Goal: Task Accomplishment & Management: Use online tool/utility

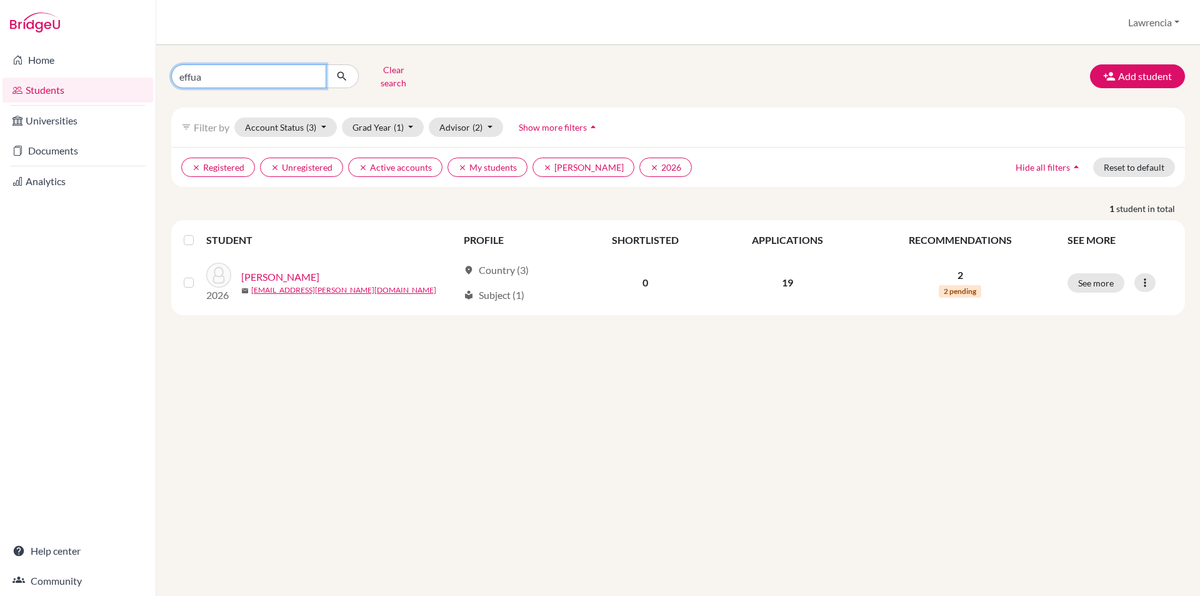
click at [282, 64] on input "effua" at bounding box center [248, 76] width 155 height 24
click button "submit" at bounding box center [342, 76] width 33 height 24
click at [258, 79] on input "effua" at bounding box center [248, 76] width 155 height 24
click button "submit" at bounding box center [342, 76] width 33 height 24
click at [274, 74] on input "effua" at bounding box center [248, 76] width 155 height 24
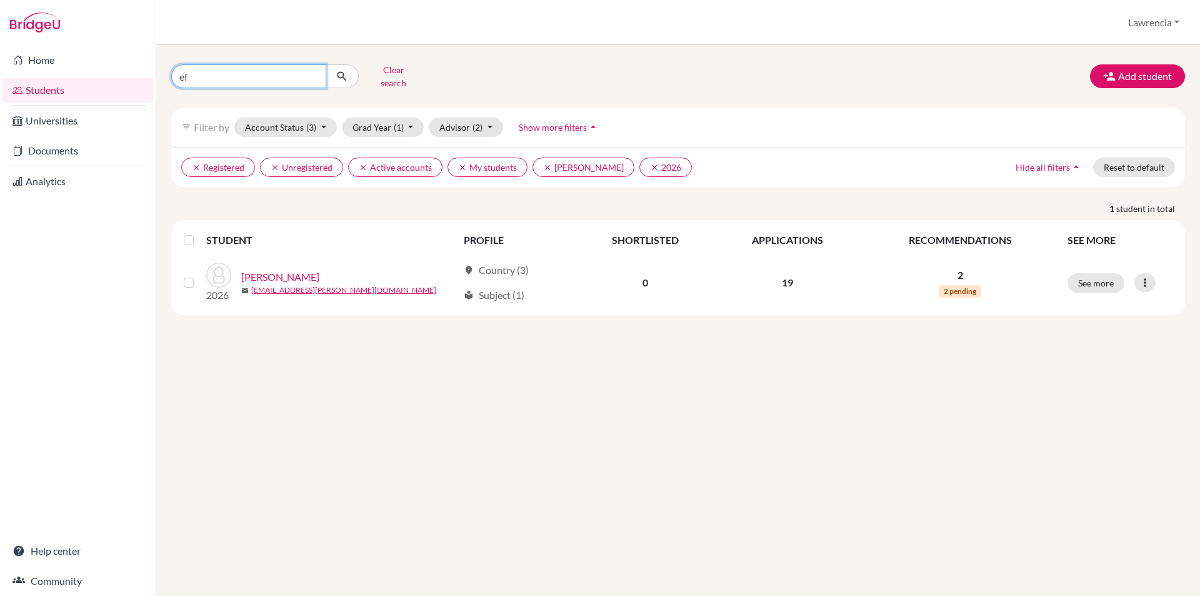
type input "e"
type input "xhara"
click button "submit" at bounding box center [342, 76] width 33 height 24
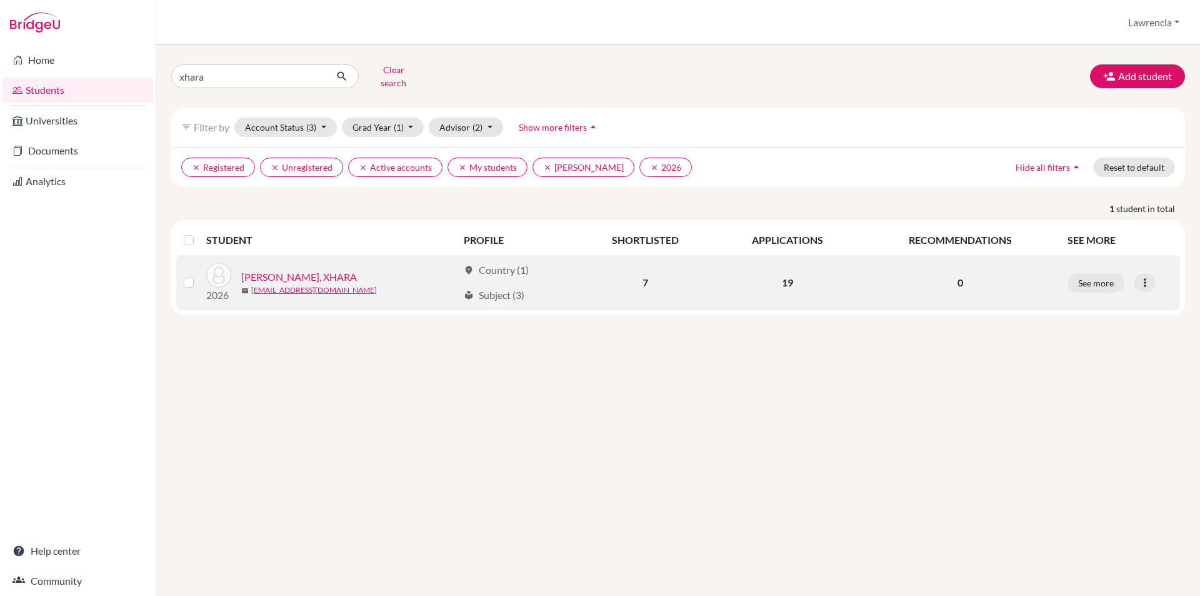
click at [288, 270] on link "[PERSON_NAME], XHARA" at bounding box center [299, 276] width 116 height 15
click at [275, 269] on link "[PERSON_NAME], XHARA" at bounding box center [299, 276] width 116 height 15
click at [281, 269] on link "[PERSON_NAME], XHARA" at bounding box center [299, 276] width 116 height 15
click at [298, 269] on link "[PERSON_NAME], XHARA" at bounding box center [299, 276] width 116 height 15
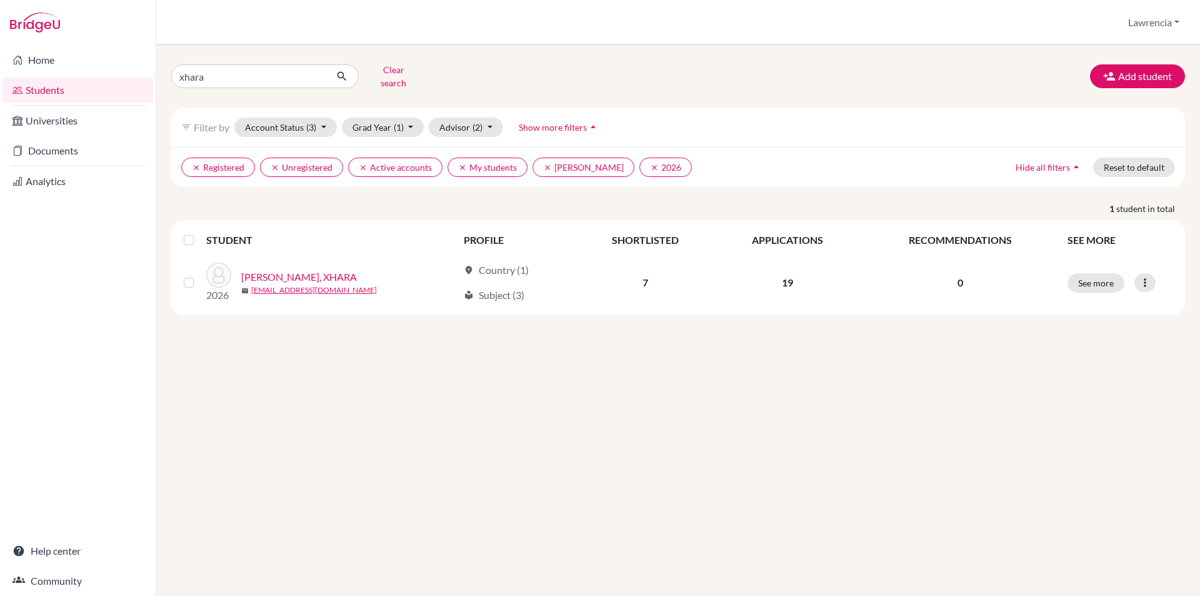
click at [616, 417] on div "xhara Clear search Add student filter_list Filter by Account Status (3) Active …" at bounding box center [678, 320] width 1044 height 551
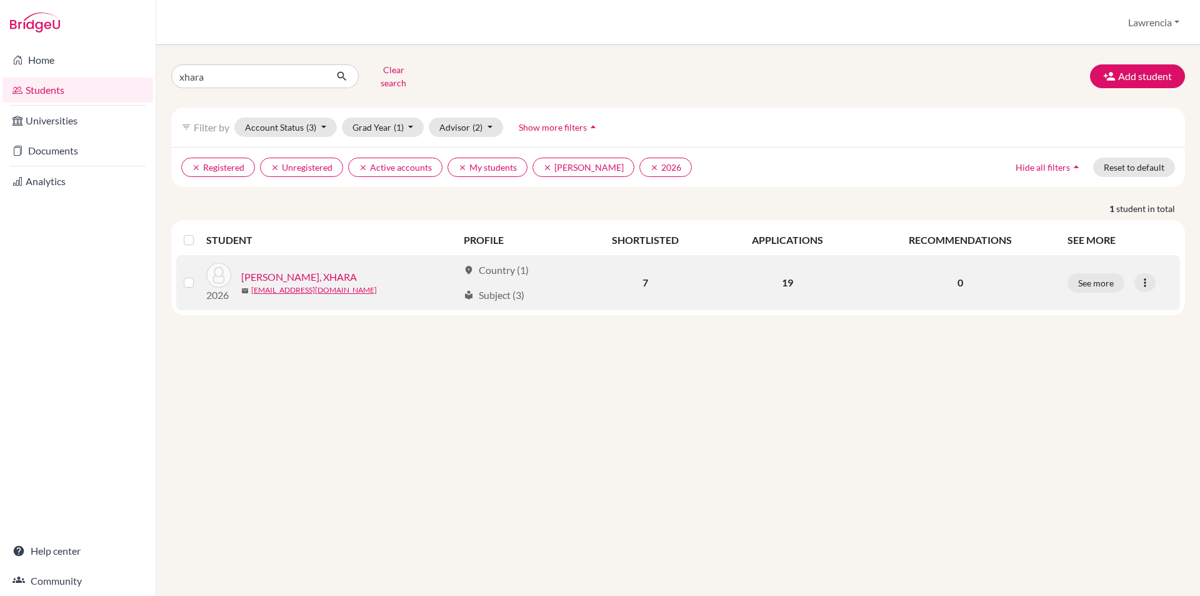
click at [268, 269] on link "[PERSON_NAME], XHARA" at bounding box center [299, 276] width 116 height 15
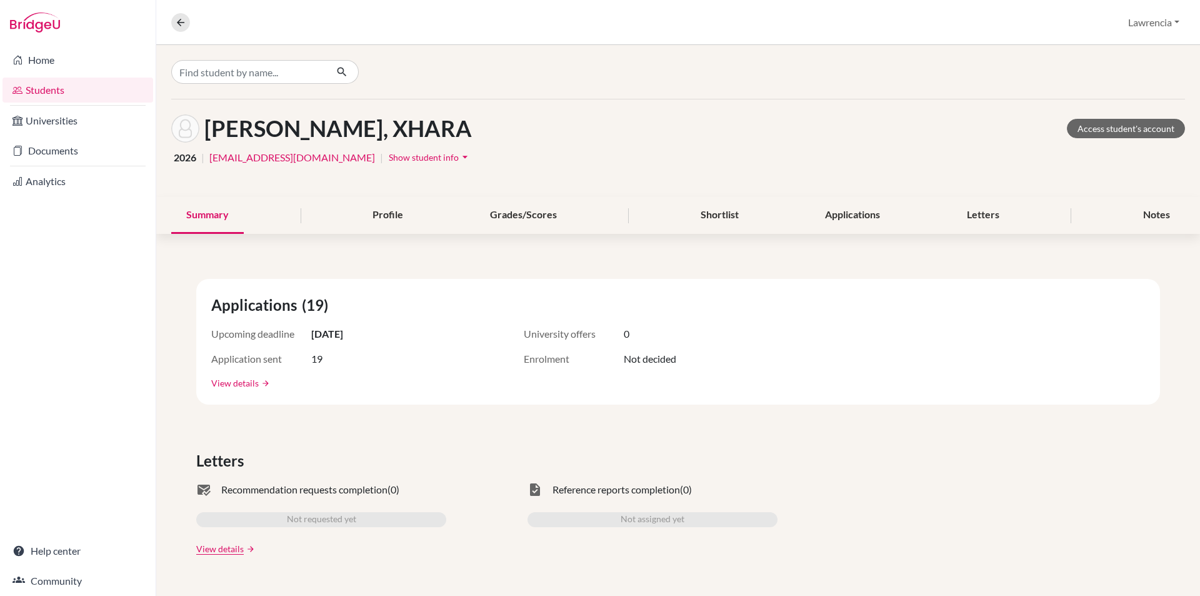
click at [228, 384] on link "View details" at bounding box center [235, 382] width 48 height 13
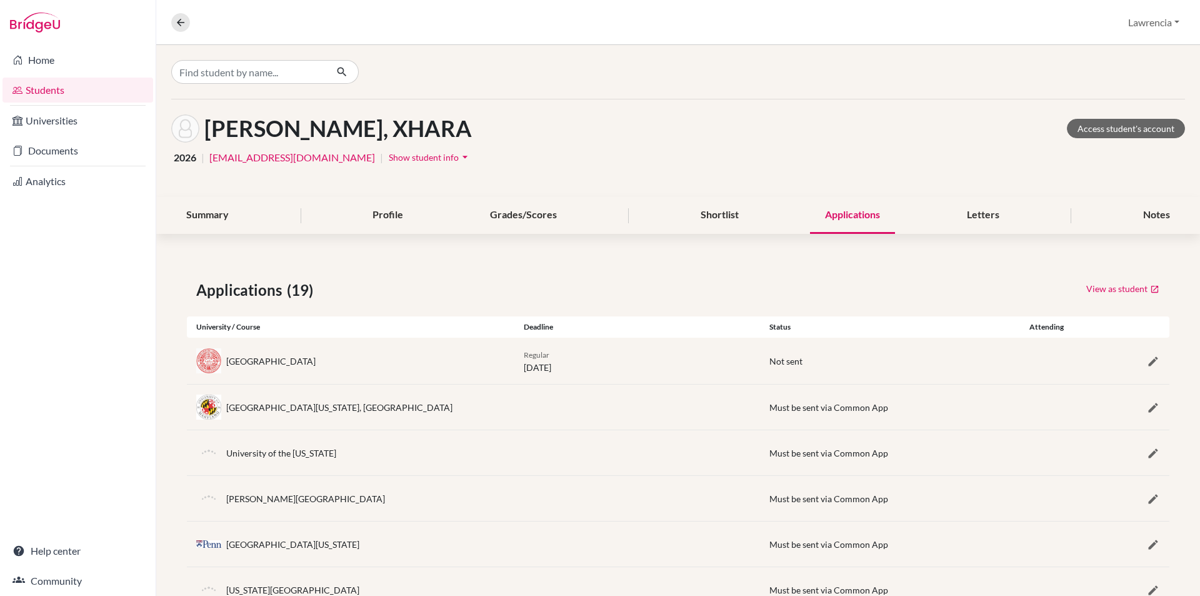
click at [75, 94] on link "Students" at bounding box center [78, 90] width 151 height 25
click at [74, 145] on link "Documents" at bounding box center [78, 150] width 151 height 25
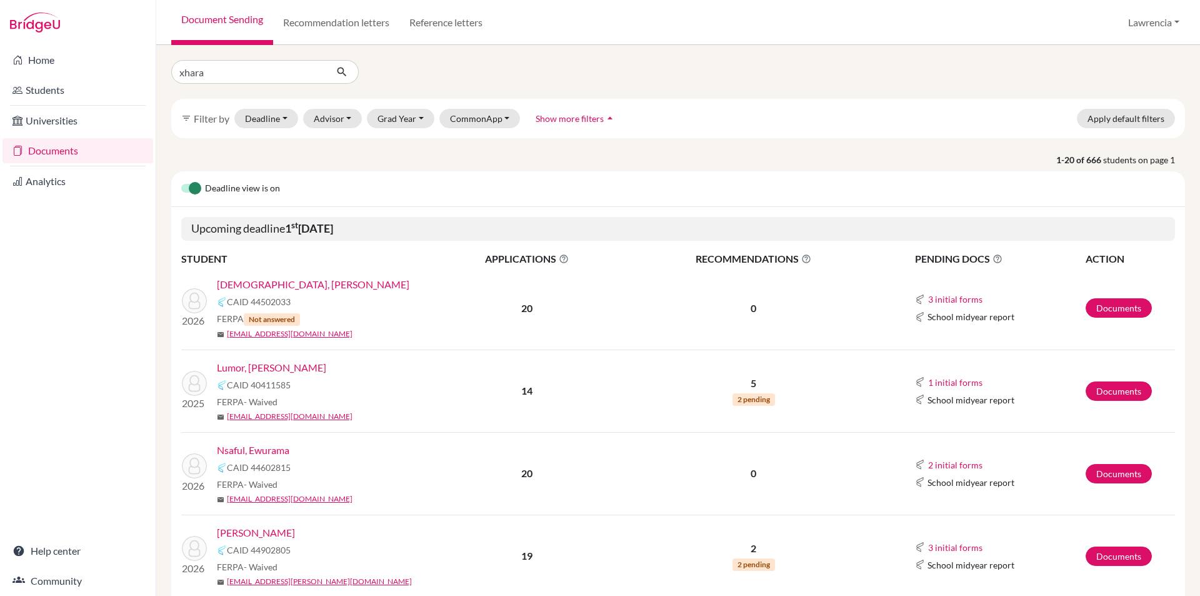
click button "submit" at bounding box center [342, 72] width 33 height 24
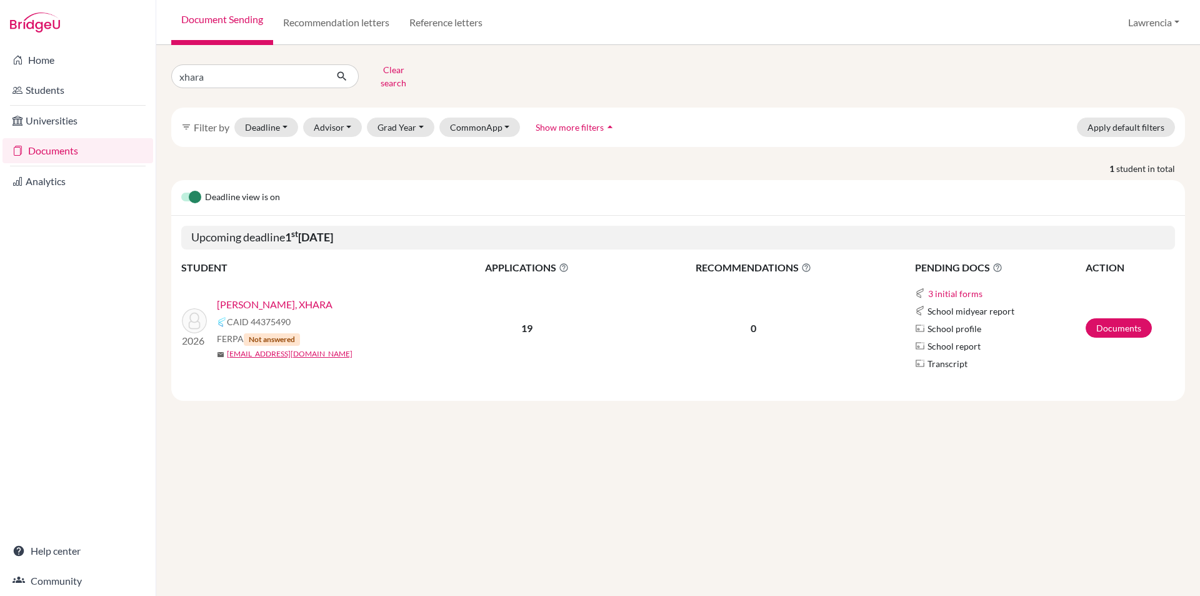
click at [258, 298] on link "[PERSON_NAME], XHARA" at bounding box center [275, 304] width 116 height 15
click at [298, 297] on link "[PERSON_NAME], XHARA" at bounding box center [275, 304] width 116 height 15
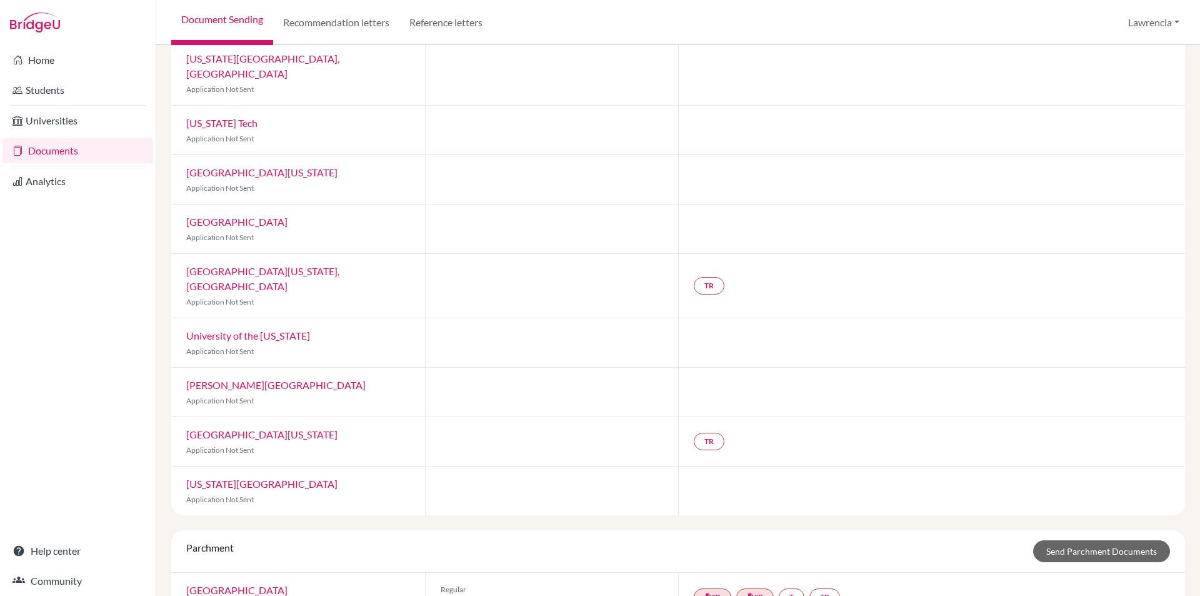
scroll to position [611, 0]
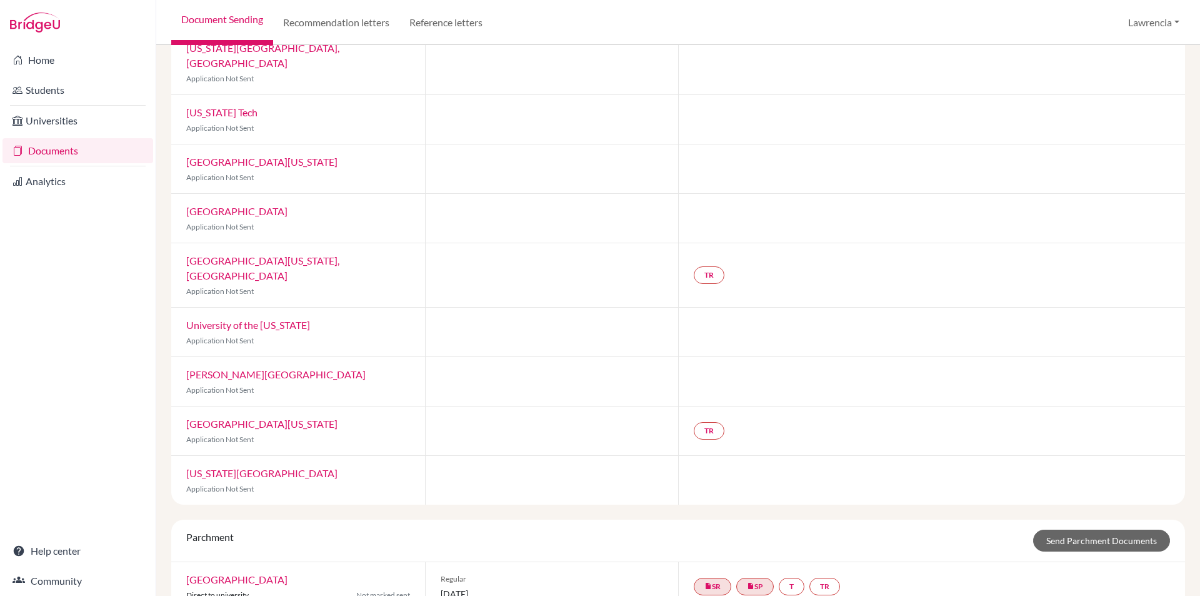
click at [241, 562] on div "Northeastern University Direct to university Not marked sent" at bounding box center [298, 586] width 254 height 49
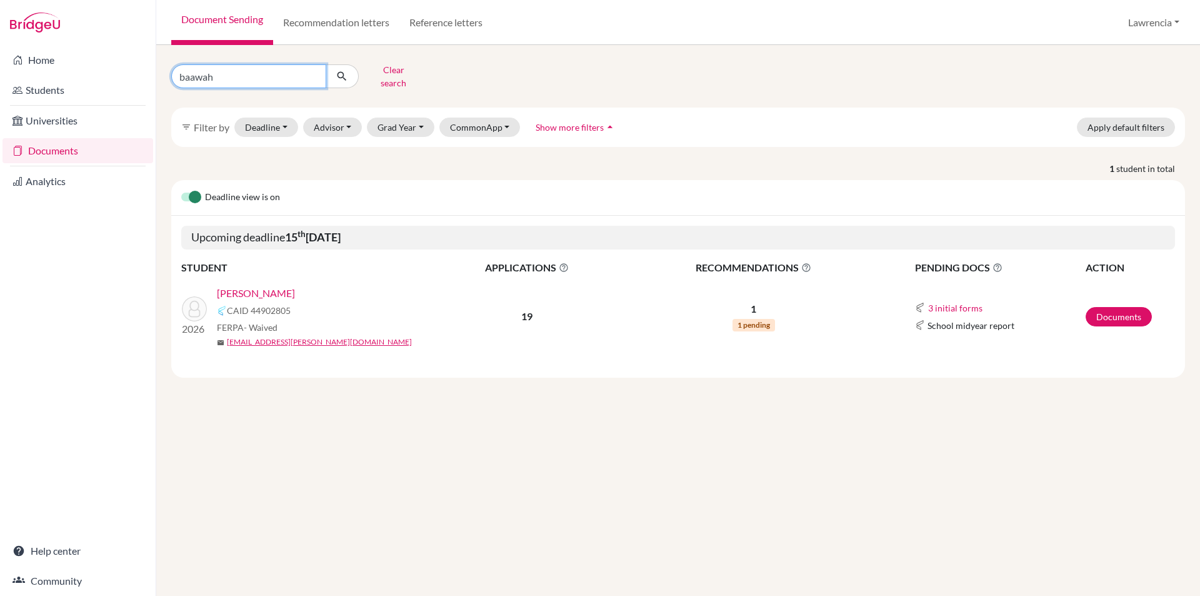
click at [264, 71] on input "baawah" at bounding box center [248, 76] width 155 height 24
type input "b"
type input "xhara"
click button "submit" at bounding box center [342, 76] width 33 height 24
